Goal: Task Accomplishment & Management: Use online tool/utility

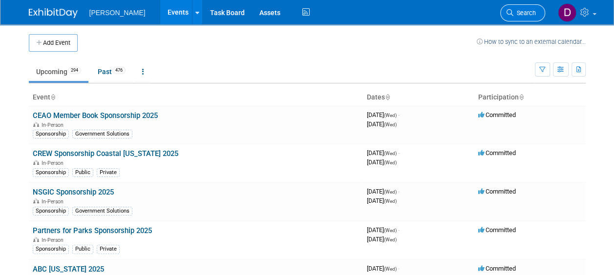
click at [457, 8] on link "Search" at bounding box center [522, 12] width 45 height 17
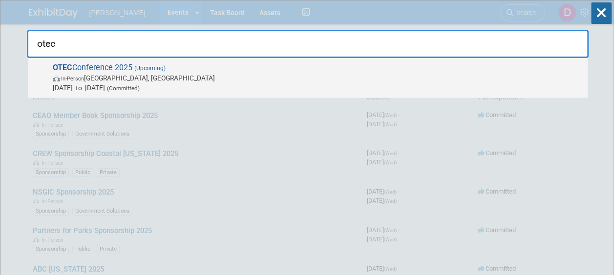
type input "otec"
click at [140, 78] on span "In-Person [GEOGRAPHIC_DATA], [GEOGRAPHIC_DATA]" at bounding box center [318, 78] width 530 height 10
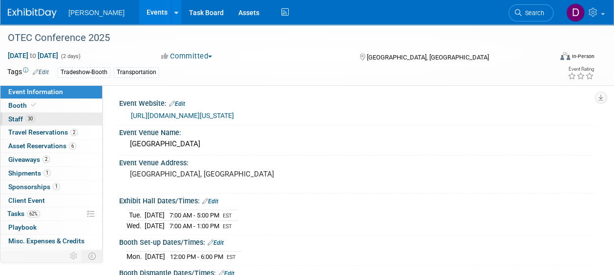
click at [35, 121] on link "30 Staff 30" at bounding box center [51, 119] width 102 height 13
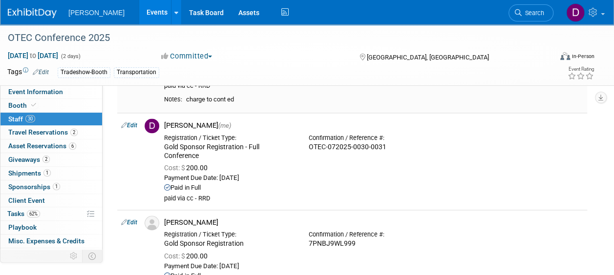
scroll to position [605, 0]
click at [596, 96] on button "button" at bounding box center [601, 98] width 12 height 12
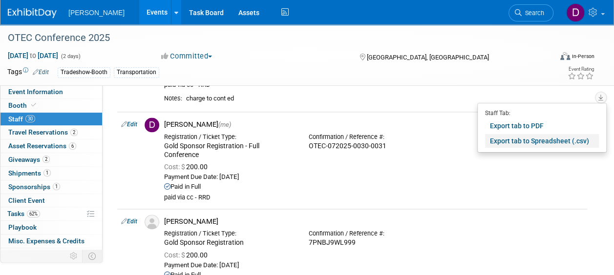
click at [532, 138] on link "Export tab to Spreadsheet (.csv)" at bounding box center [542, 141] width 114 height 14
